Goal: Transaction & Acquisition: Purchase product/service

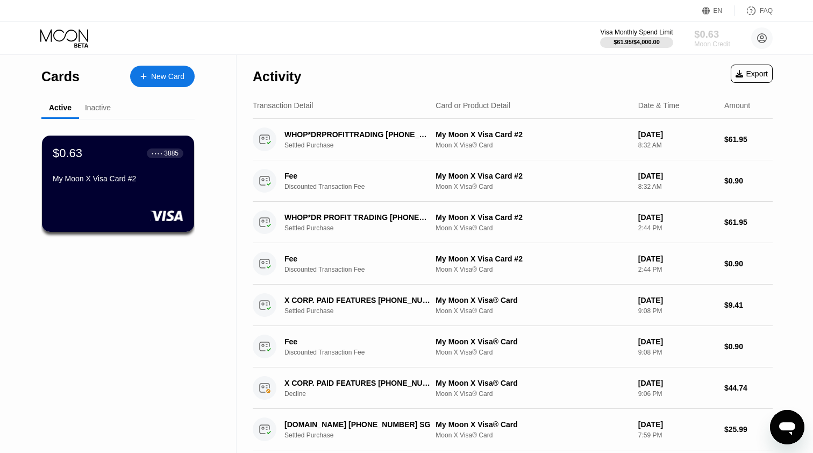
click at [715, 38] on div "$0.63" at bounding box center [712, 34] width 36 height 11
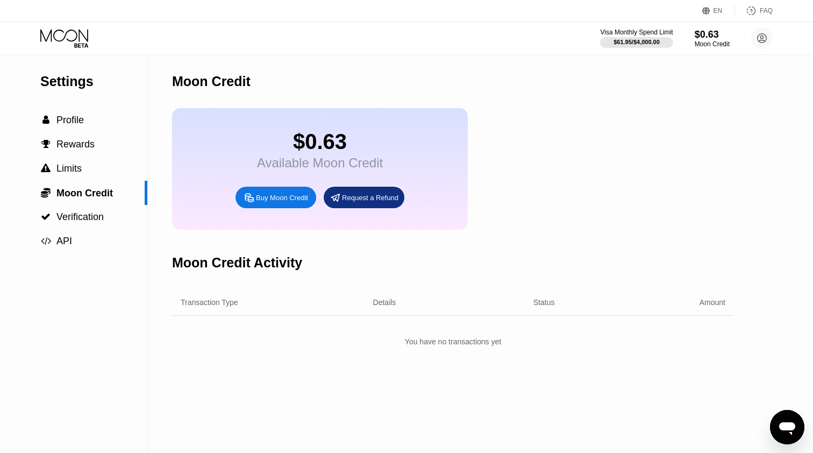
click at [275, 196] on div "Buy Moon Credit" at bounding box center [282, 197] width 52 height 9
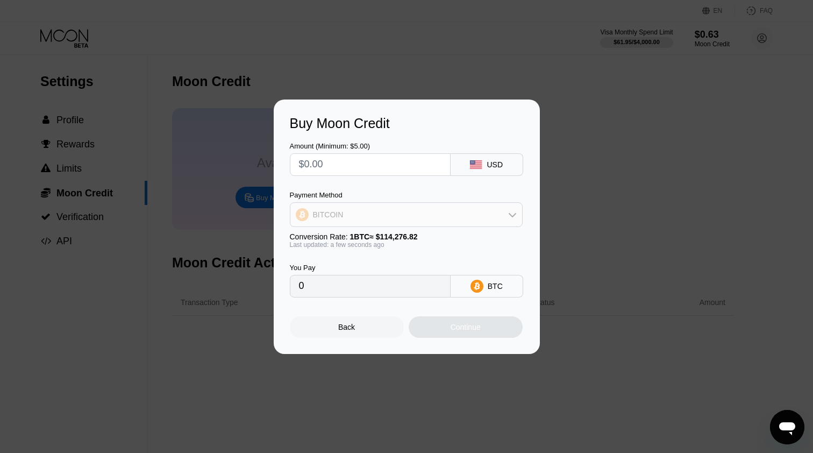
click at [407, 218] on div "BITCOIN" at bounding box center [406, 215] width 232 height 22
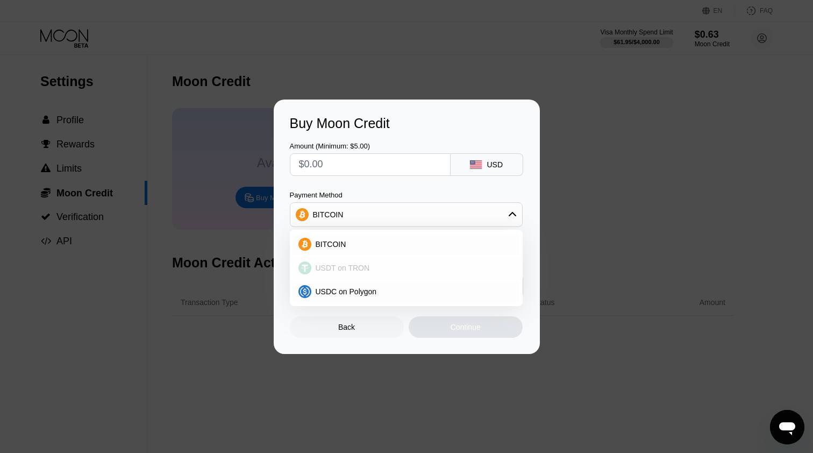
click at [350, 273] on div "USDT on TRON" at bounding box center [406, 268] width 226 height 22
type input "0.00"
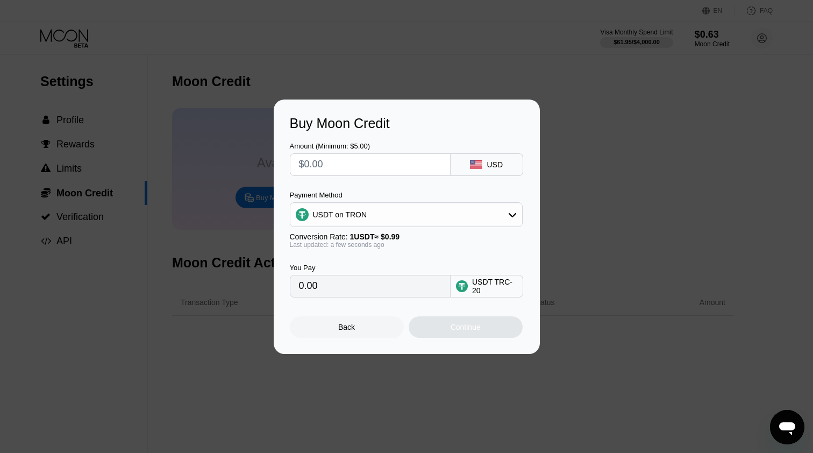
click at [367, 159] on input "text" at bounding box center [370, 165] width 143 height 22
type input "$1"
type input "1.01"
type input "$10"
type input "10.10"
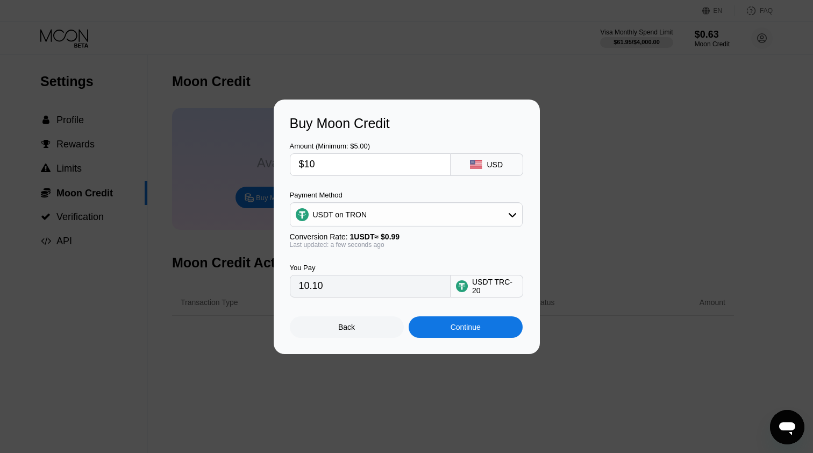
type input "$100"
type input "101.01"
type input "$1000"
type input "1010.10"
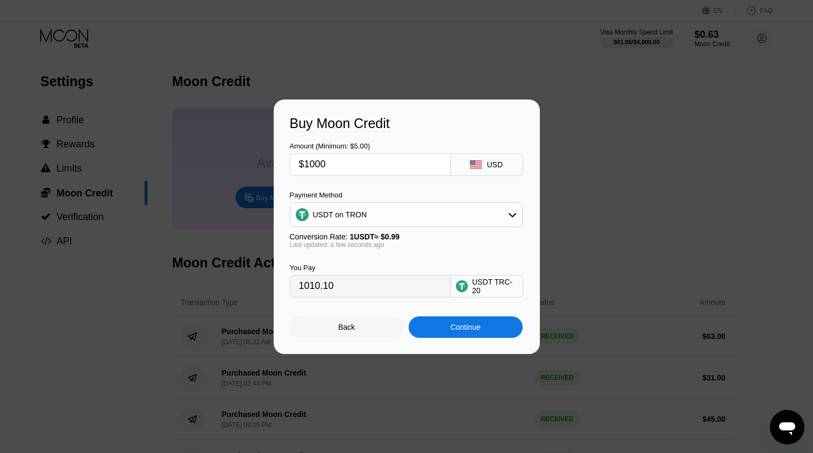
type input "$1000"
click at [360, 216] on div "USDT on TRON" at bounding box center [340, 214] width 54 height 9
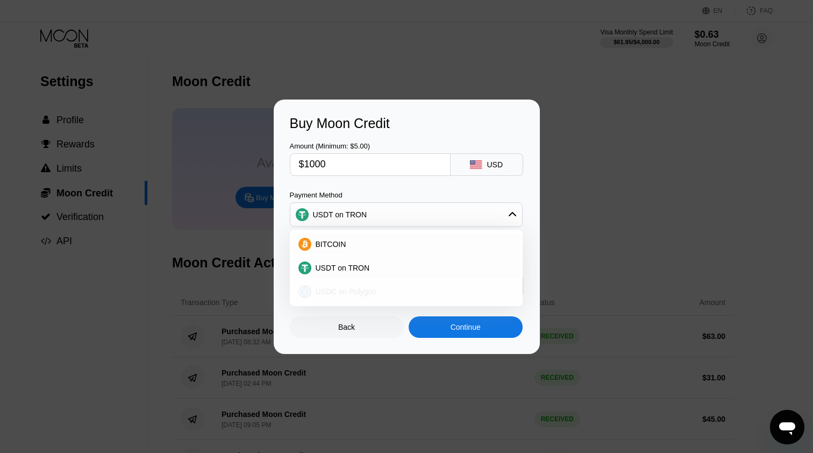
click at [348, 292] on span "USDC on Polygon" at bounding box center [346, 291] width 61 height 9
type input "1000.00000000"
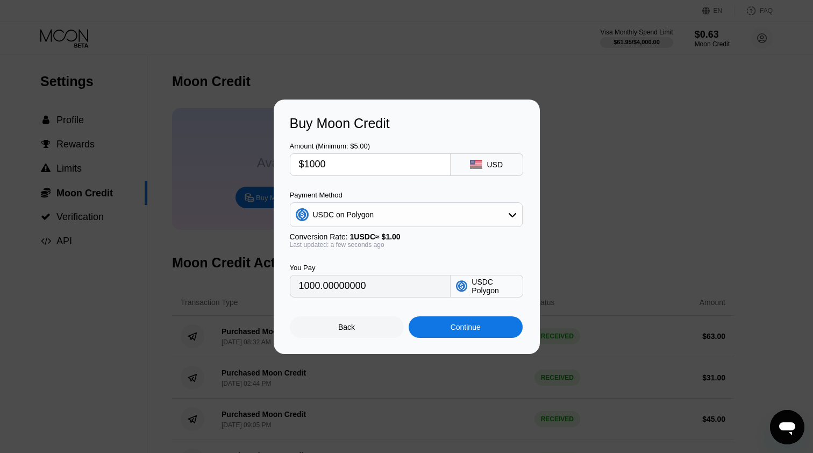
click at [375, 162] on input "$1000" at bounding box center [370, 165] width 143 height 22
type input "$100"
type input "100.00000000"
type input "$1000"
click at [379, 211] on div "USDC on Polygon" at bounding box center [406, 215] width 232 height 22
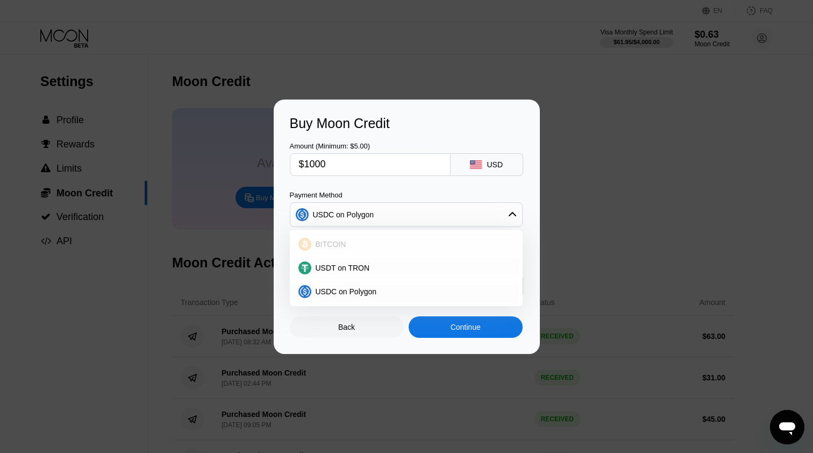
click at [361, 241] on div "BITCOIN" at bounding box center [412, 244] width 203 height 9
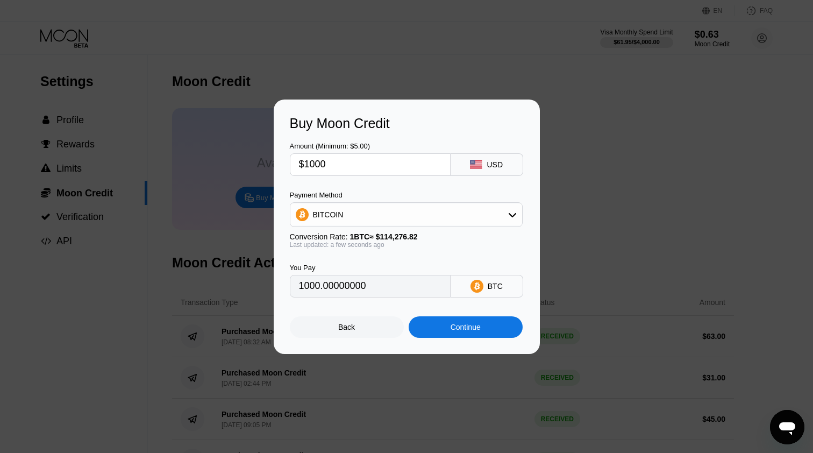
type input "0.00875069"
click at [353, 167] on input "$1000" at bounding box center [370, 165] width 143 height 22
type input "$1"
type input "0.00000876"
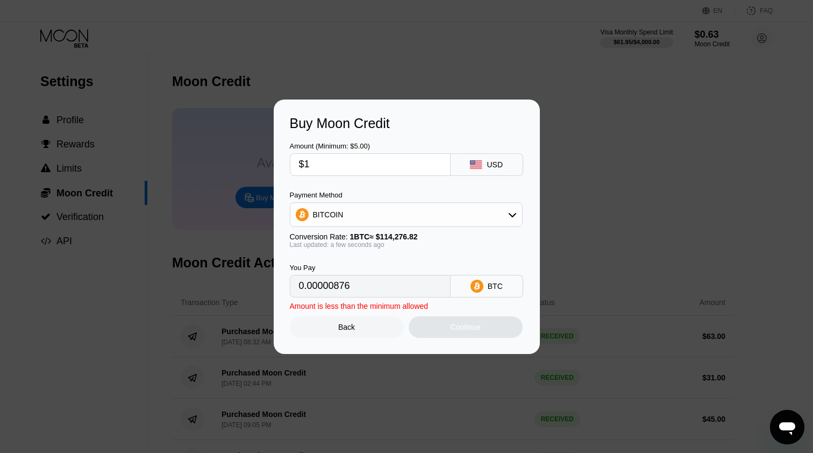
type input "$11"
type input "0.00009626"
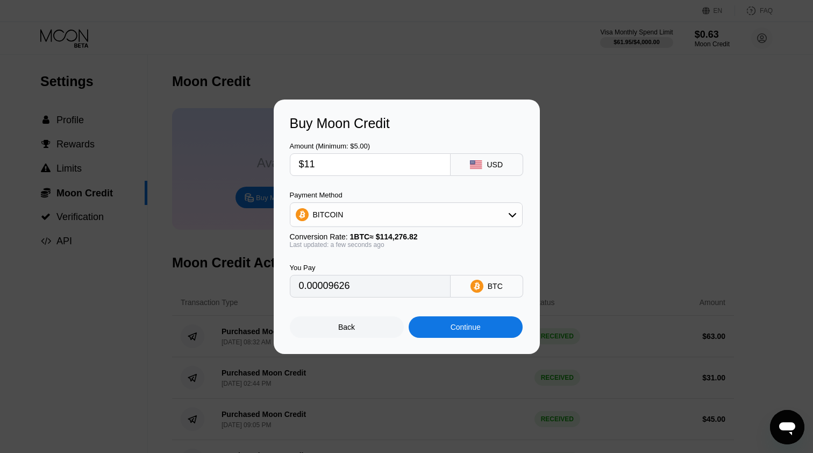
type input "$115"
type input "0.00100633"
type input "$1150"
type input "0.01006329"
type input "$11500"
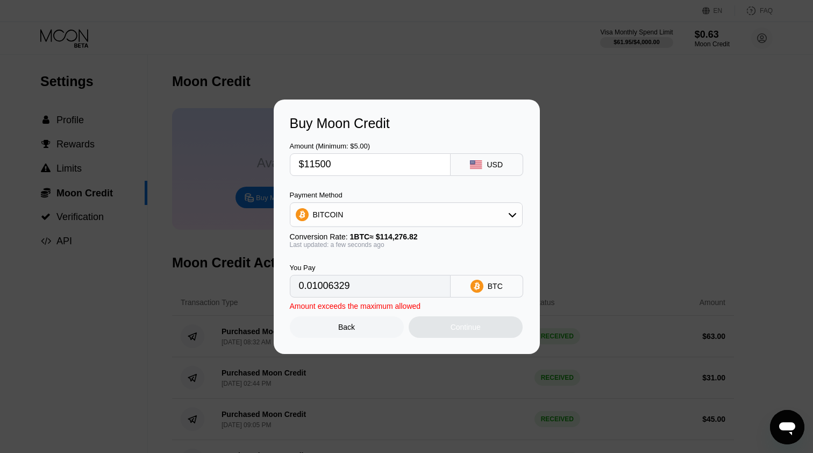
type input "0.10063284"
type input "$1999.99"
click at [352, 201] on div "Payment Method BITCOIN" at bounding box center [406, 209] width 233 height 36
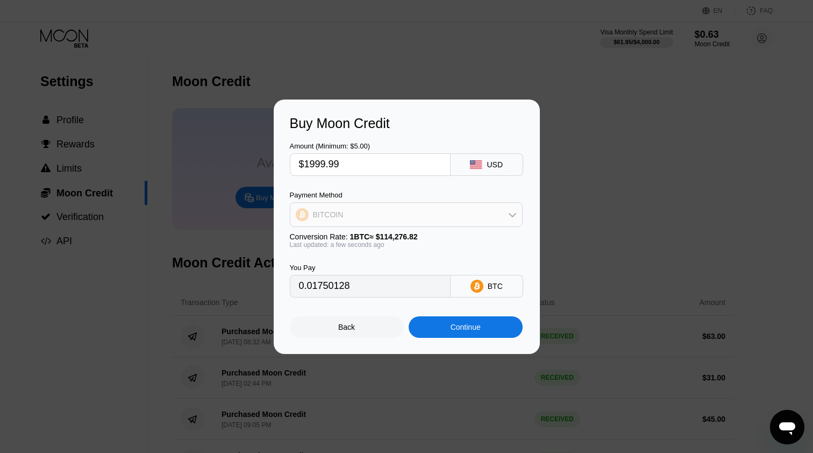
click at [351, 214] on div "BITCOIN" at bounding box center [406, 215] width 232 height 22
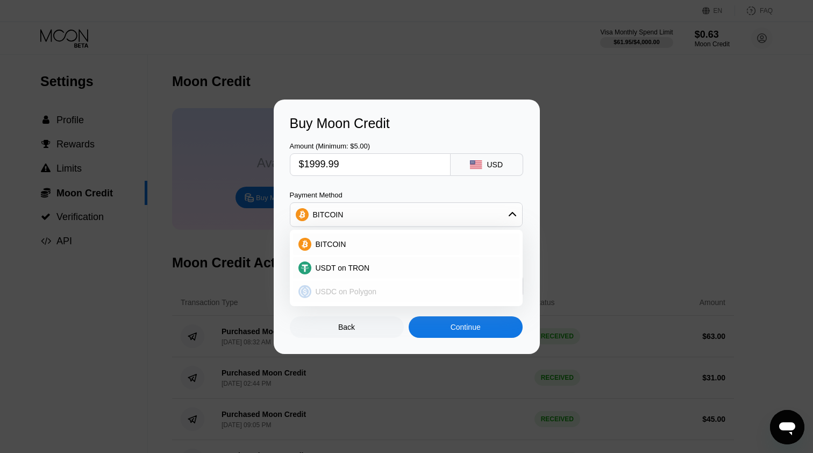
click at [333, 287] on span "USDC on Polygon" at bounding box center [346, 291] width 61 height 9
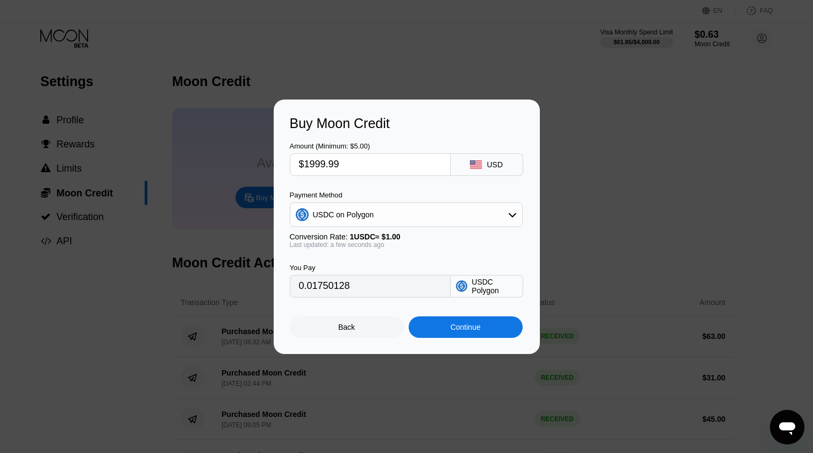
type input "1999.99000000"
click at [355, 159] on input "$1999.99" at bounding box center [370, 165] width 143 height 22
click at [355, 160] on input "$1999.99" at bounding box center [370, 165] width 143 height 22
type input "$1"
type input "1.00000000"
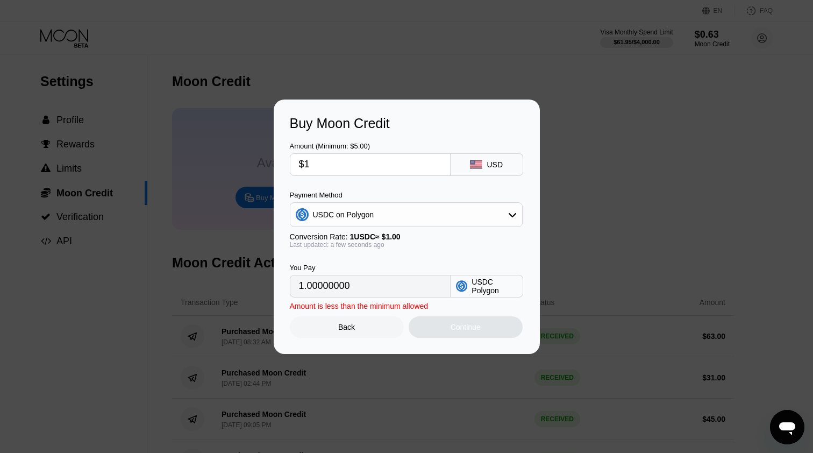
type input "$10"
type input "10.00000000"
type input "$100"
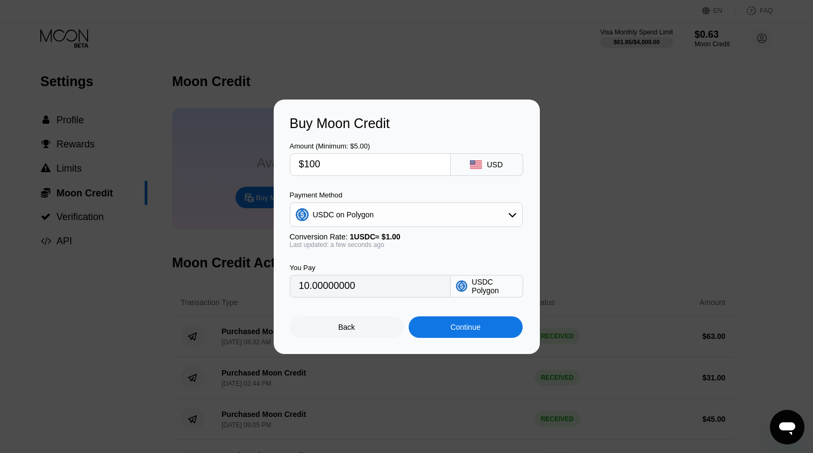
type input "100.00000000"
type input "$1000"
type input "1000.00000000"
click at [459, 327] on div "Continue" at bounding box center [466, 327] width 30 height 9
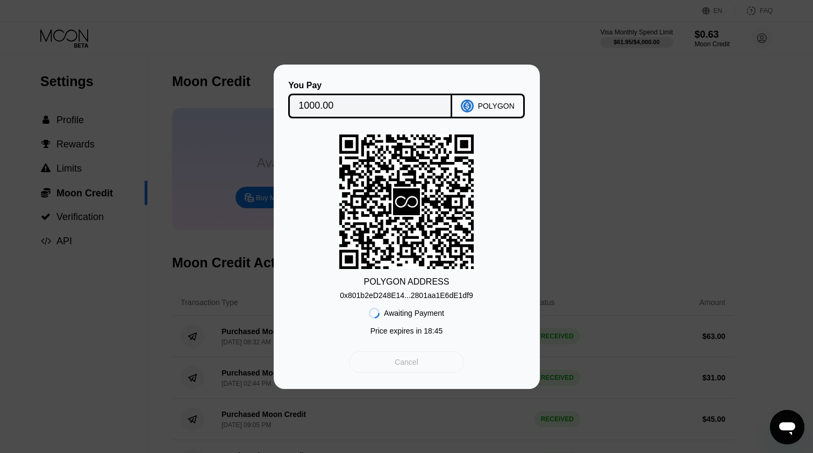
click at [417, 361] on div "Cancel" at bounding box center [407, 362] width 24 height 10
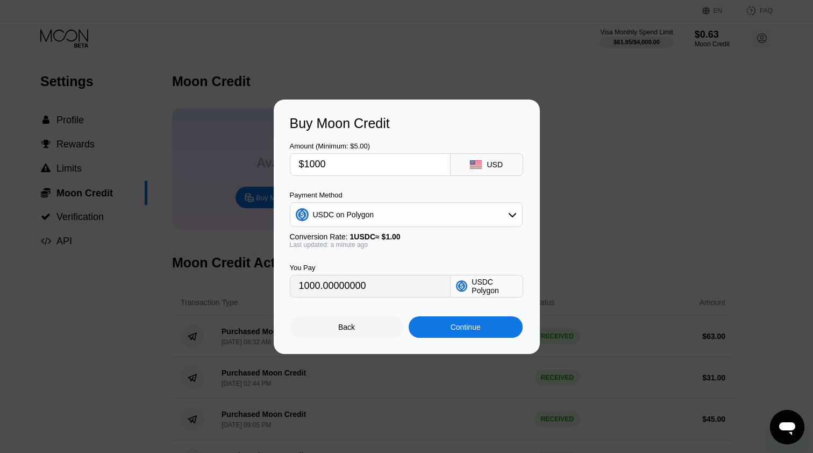
click at [370, 332] on div "Back" at bounding box center [347, 327] width 114 height 22
